Goal: Information Seeking & Learning: Learn about a topic

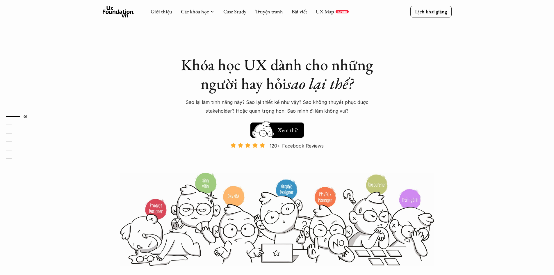
click at [119, 14] on icon at bounding box center [119, 12] width 32 height 12
click at [125, 12] on use at bounding box center [119, 12] width 32 height 12
click at [406, 32] on div "Khóa học UX dành cho những người hay hỏi sao lại thế? Sao lại làm tính năng này…" at bounding box center [277, 133] width 349 height 266
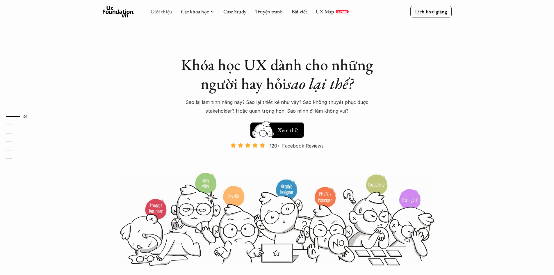
click at [160, 13] on link "Giới thiệu" at bounding box center [162, 11] width 22 height 7
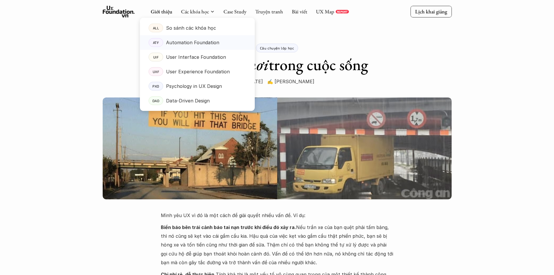
click at [200, 41] on p "Automation Foundation" at bounding box center [192, 42] width 53 height 9
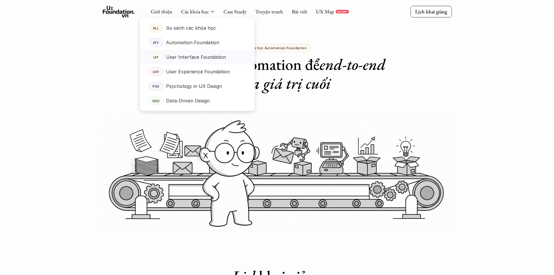
click at [197, 56] on p "User Interface Foundation" at bounding box center [196, 57] width 60 height 9
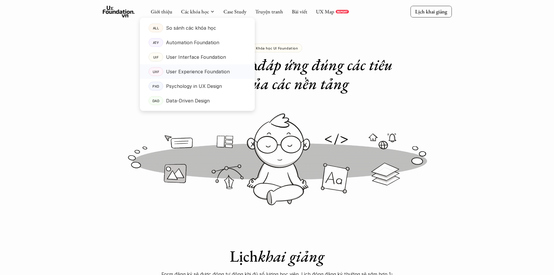
click at [191, 70] on p "User Experience Foundation" at bounding box center [198, 71] width 64 height 9
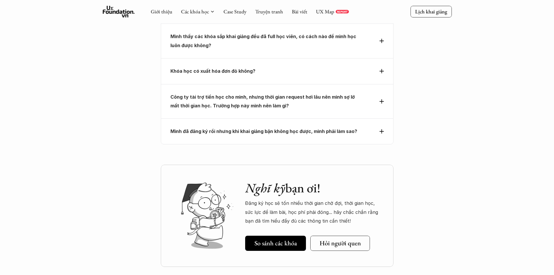
scroll to position [2530, 0]
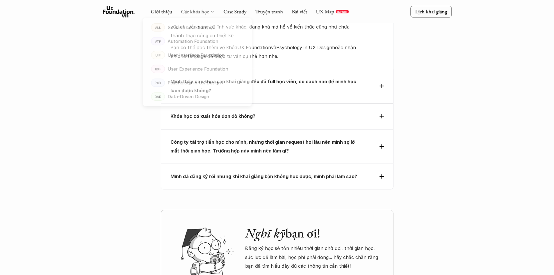
click at [203, 12] on link "Các khóa học" at bounding box center [195, 11] width 28 height 7
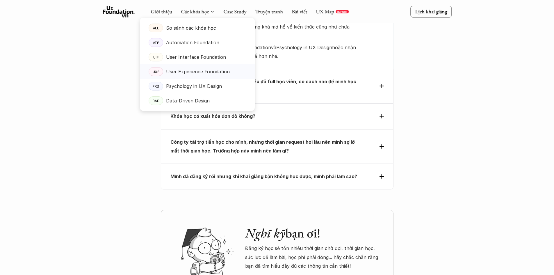
click at [214, 70] on p "User Experience Foundation" at bounding box center [198, 71] width 64 height 9
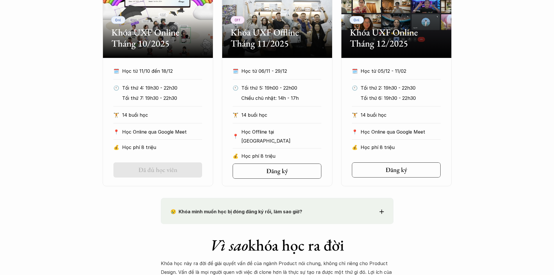
scroll to position [320, 0]
